Goal: Check status: Check status

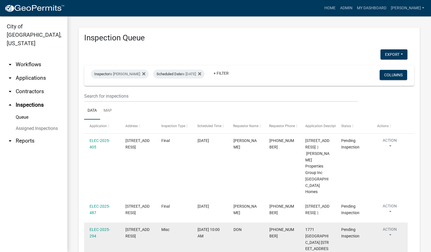
scroll to position [126, 0]
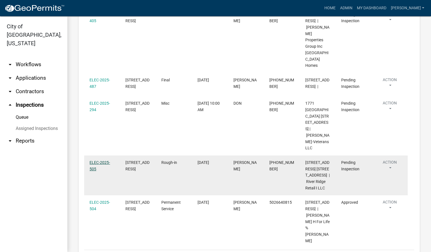
click at [103, 160] on link "ELEC-2025-505" at bounding box center [99, 165] width 20 height 11
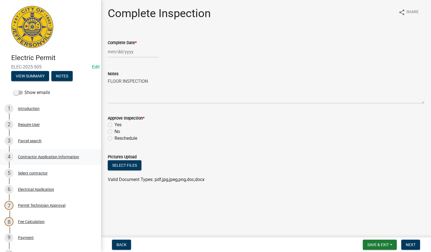
click at [42, 158] on div "Contractor Application Information" at bounding box center [48, 157] width 61 height 4
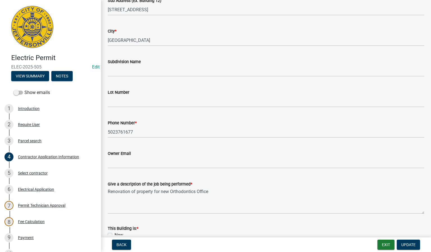
scroll to position [126, 0]
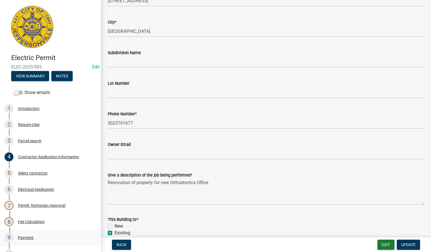
drag, startPoint x: 390, startPoint y: 102, endPoint x: 84, endPoint y: 240, distance: 336.5
click at [84, 240] on div "9 Payment" at bounding box center [48, 237] width 88 height 9
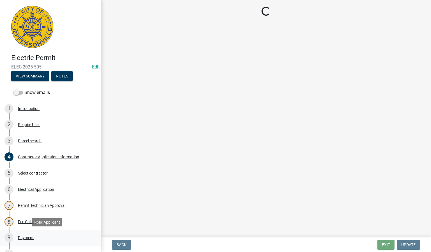
scroll to position [0, 0]
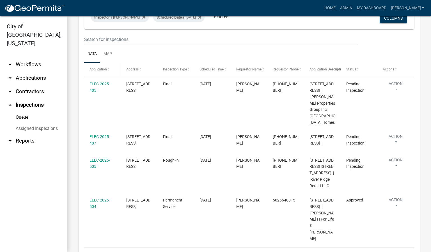
scroll to position [84, 0]
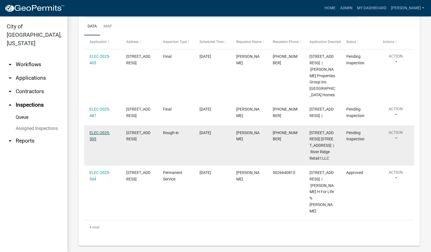
click at [99, 130] on link "ELEC-2025-505" at bounding box center [99, 135] width 20 height 11
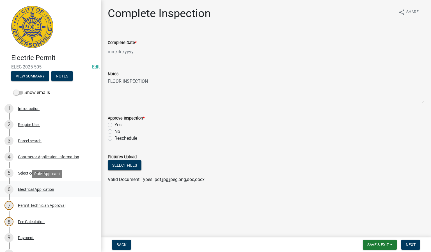
click at [45, 189] on div "Electrical Application" at bounding box center [36, 189] width 36 height 4
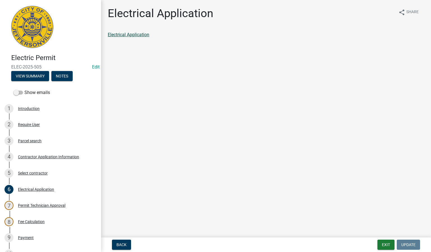
click at [130, 33] on link "Electrical Application" at bounding box center [129, 34] width 42 height 5
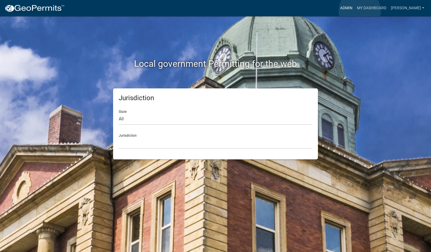
click at [355, 11] on link "Admin" at bounding box center [346, 8] width 17 height 11
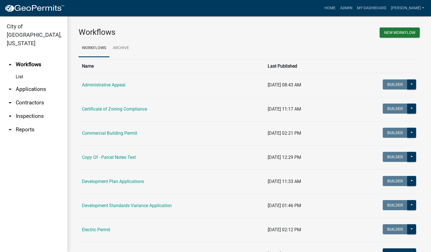
click at [35, 109] on link "arrow_drop_down Inspections" at bounding box center [33, 115] width 67 height 13
